Goal: Information Seeking & Learning: Learn about a topic

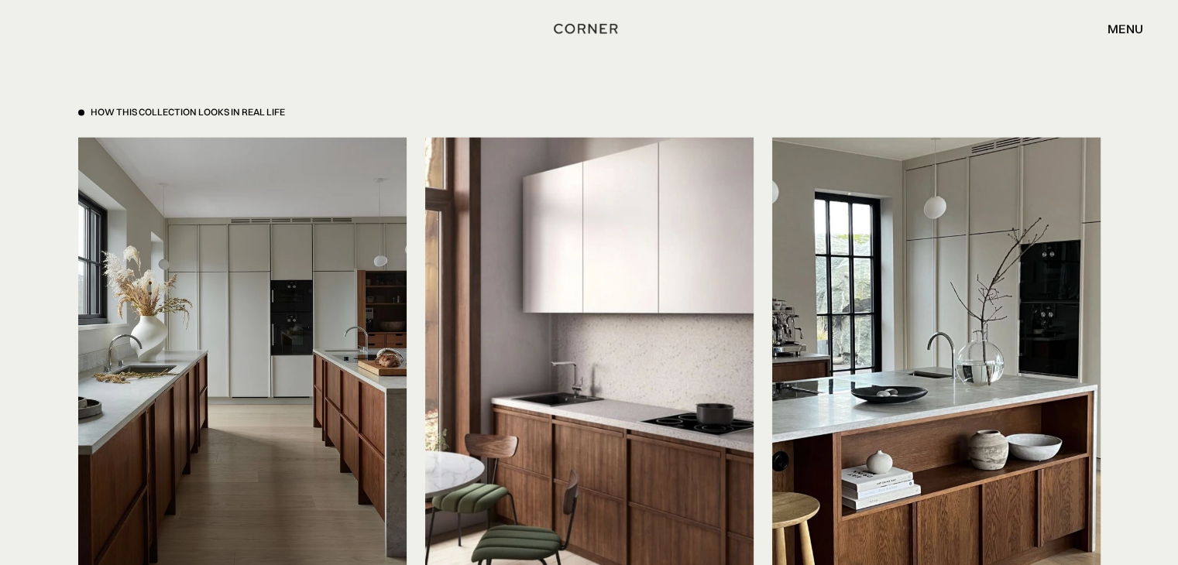
click at [334, 44] on div "Shop Kitchens Shop Kitchens How it works How it works Projects Projects Inspira…" at bounding box center [589, 28] width 1178 height 57
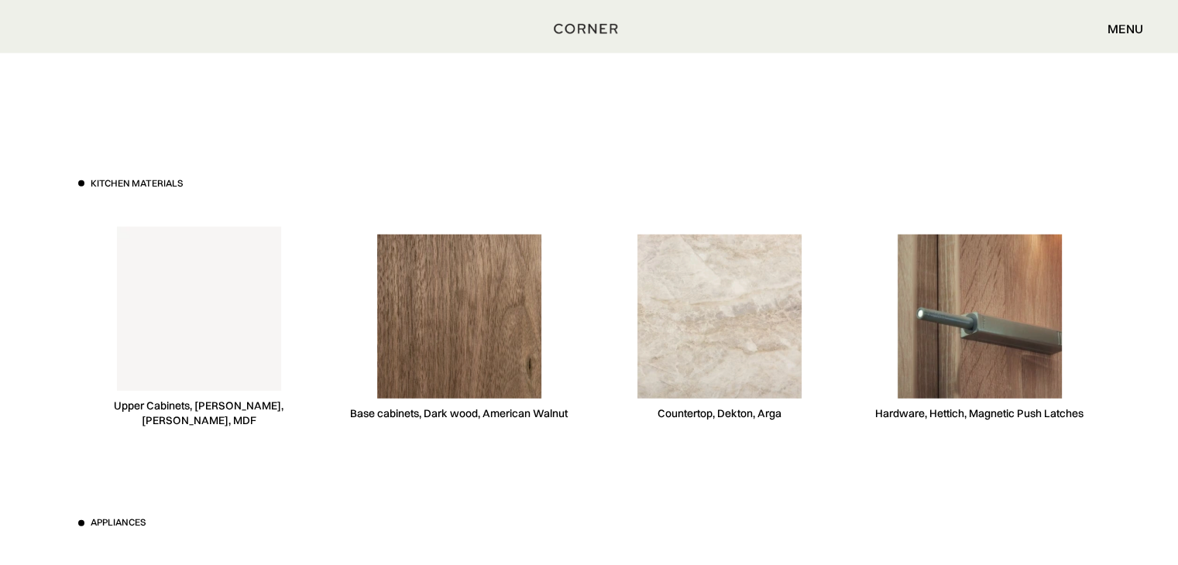
scroll to position [4413, 0]
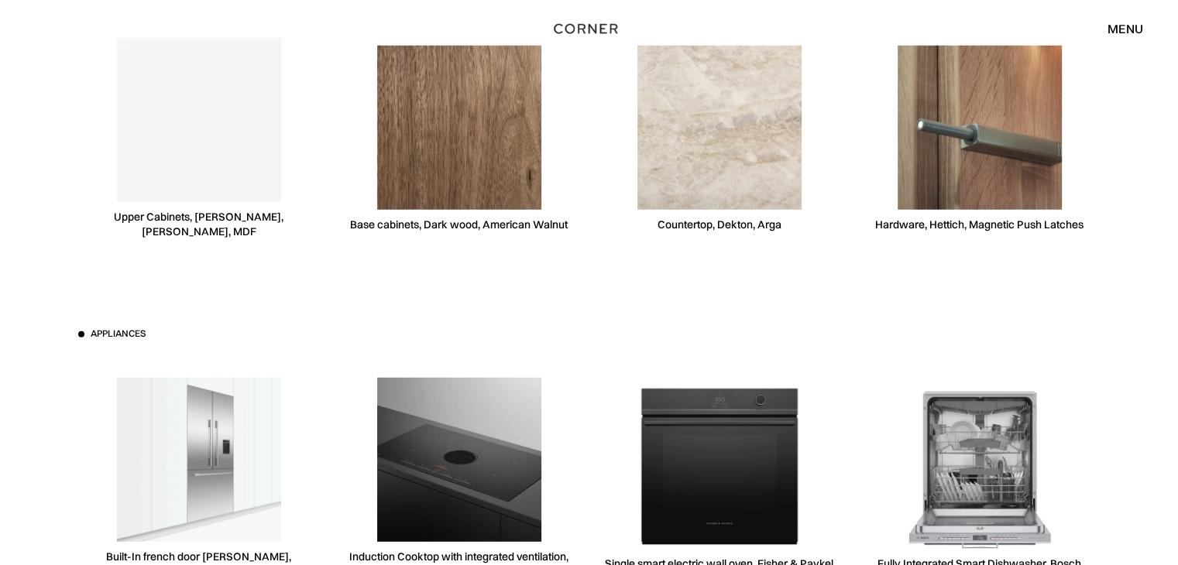
click at [232, 103] on img at bounding box center [199, 120] width 164 height 164
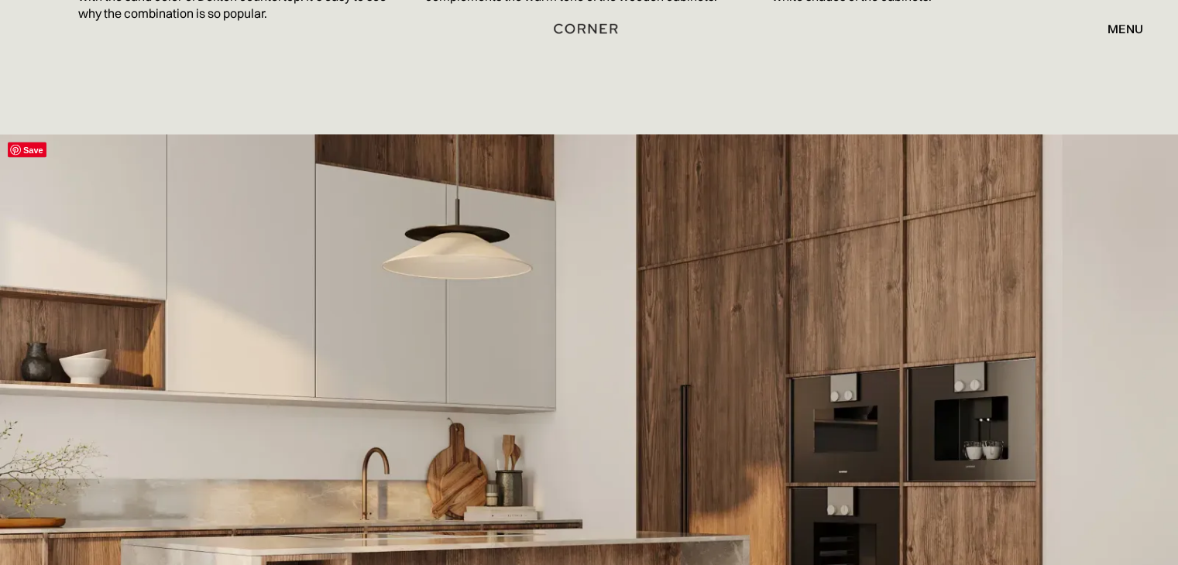
scroll to position [2865, 0]
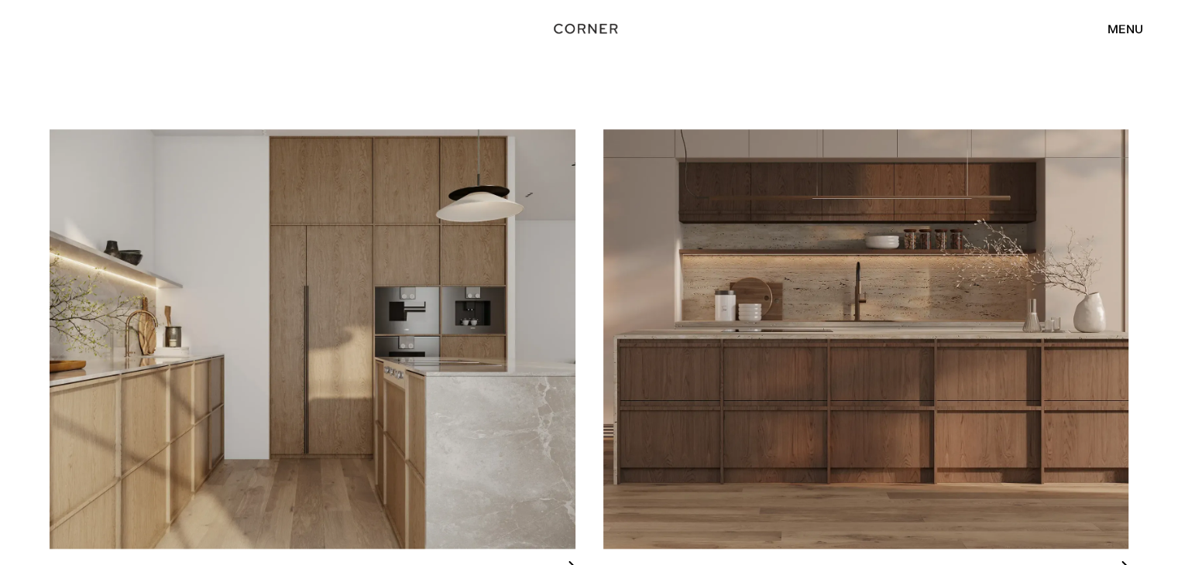
scroll to position [1626, 0]
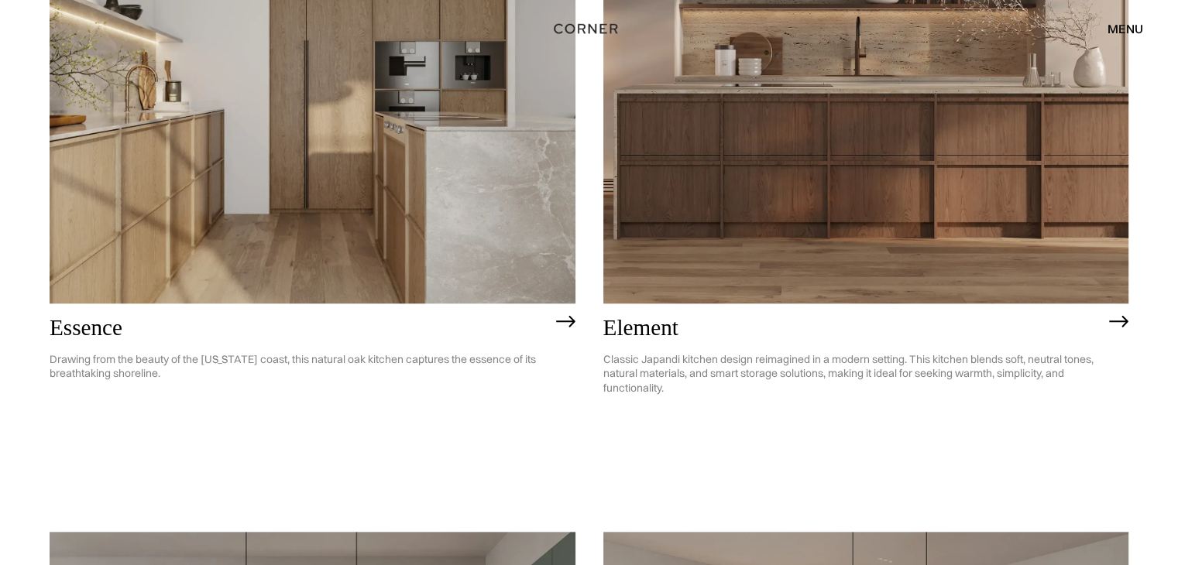
click at [382, 251] on img at bounding box center [313, 94] width 526 height 420
